Goal: Check status: Check status

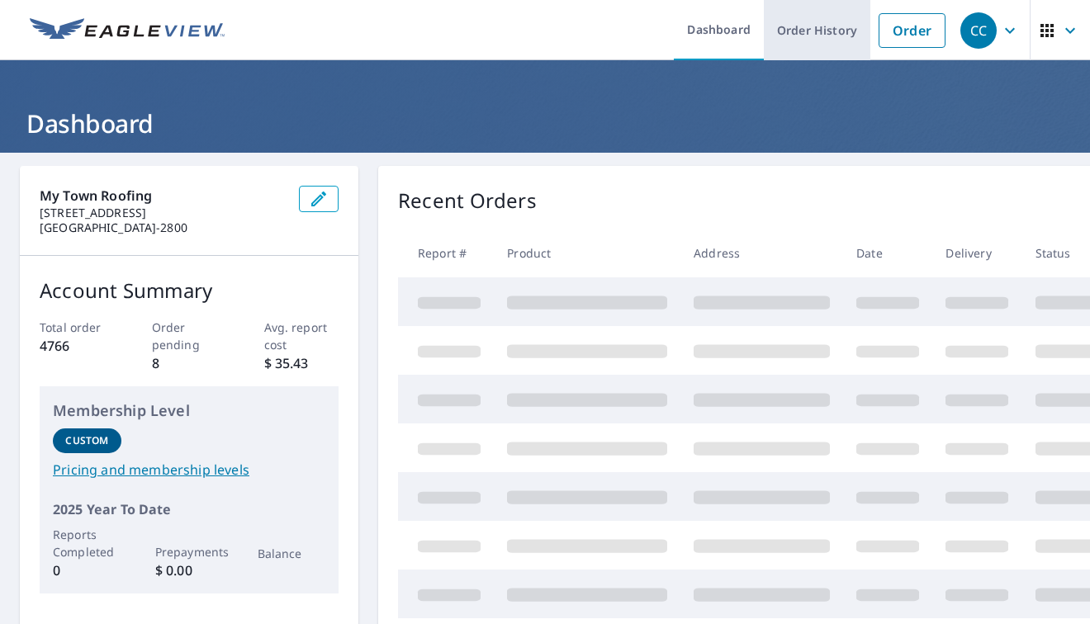
click at [790, 45] on link "Order History" at bounding box center [817, 30] width 107 height 60
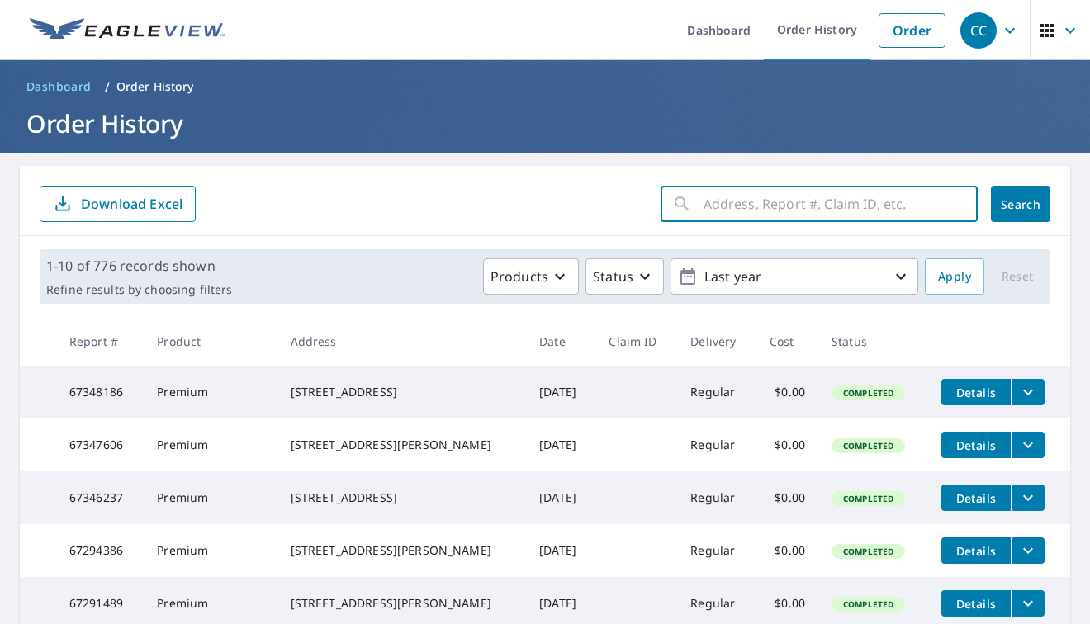
click at [709, 209] on input "text" at bounding box center [841, 204] width 274 height 46
type input "1154"
click at [831, 36] on link "Order History" at bounding box center [817, 30] width 107 height 60
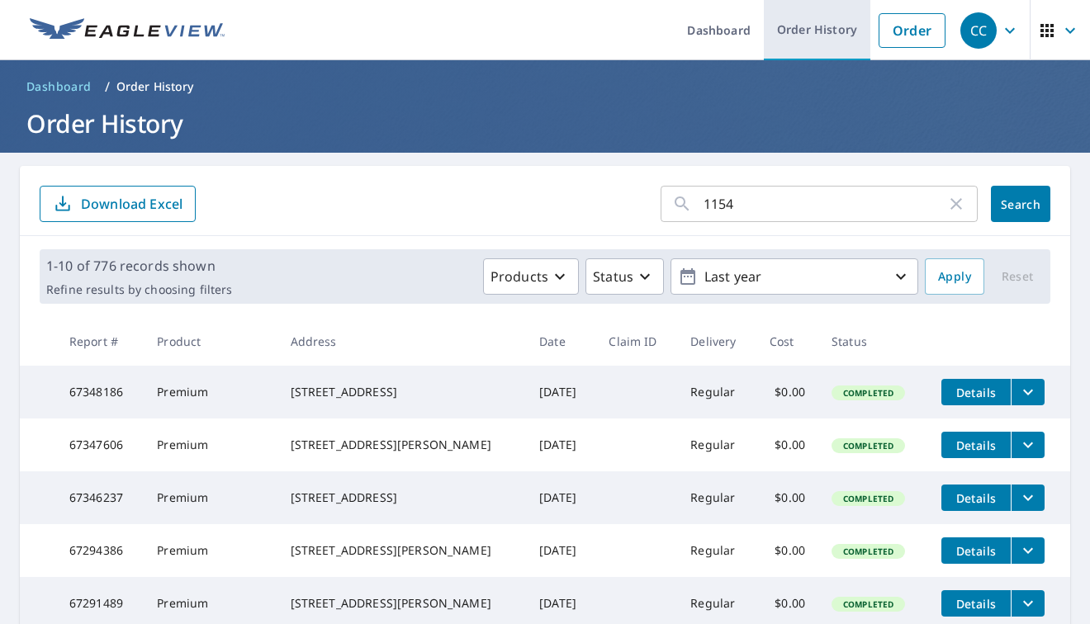
click at [831, 36] on link "Order History" at bounding box center [817, 30] width 107 height 60
click at [173, 83] on p "Order History" at bounding box center [155, 86] width 78 height 17
click at [1007, 198] on span "Search" at bounding box center [1020, 205] width 33 height 16
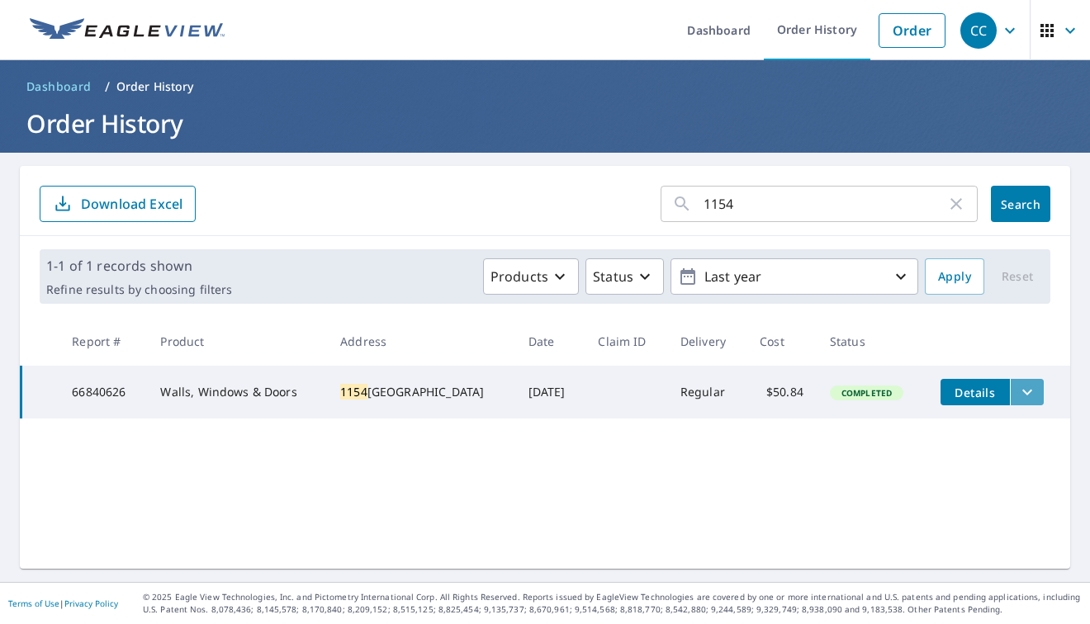
click at [1031, 399] on button "filesDropdownBtn-66840626" at bounding box center [1027, 392] width 34 height 26
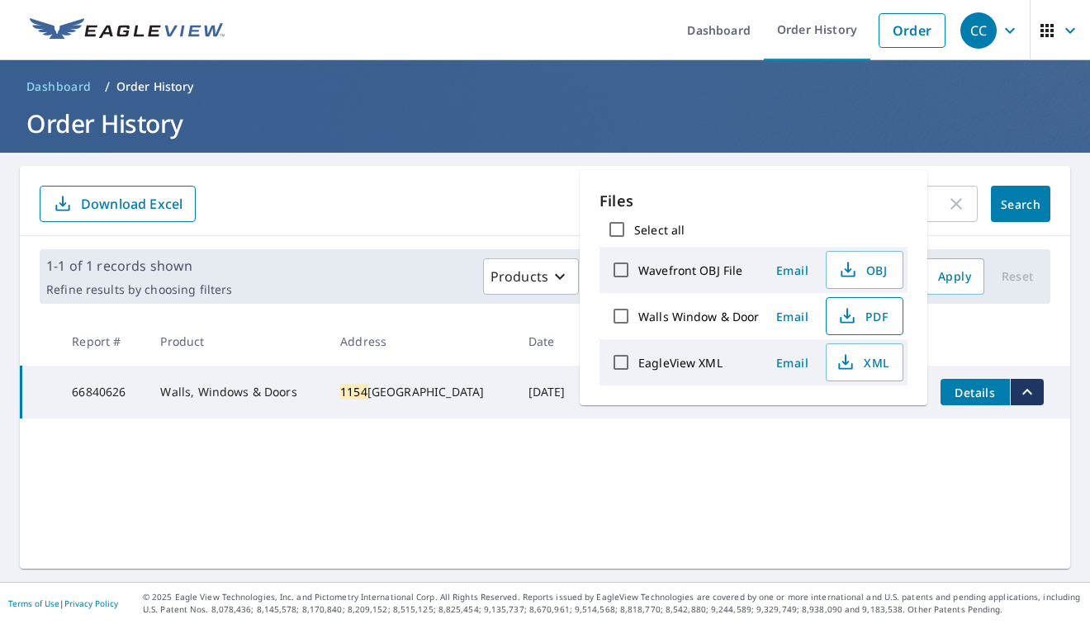
click at [865, 320] on span "PDF" at bounding box center [862, 316] width 53 height 20
